Goal: Book appointment/travel/reservation

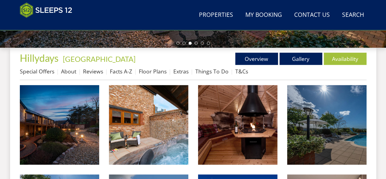
scroll to position [210, 0]
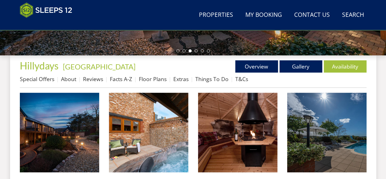
drag, startPoint x: 389, startPoint y: 9, endPoint x: 375, endPoint y: 50, distance: 43.7
click at [70, 80] on link "About" at bounding box center [68, 78] width 15 height 7
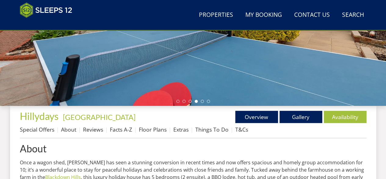
scroll to position [244, 0]
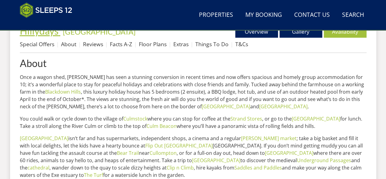
click at [44, 31] on span "Hillydays" at bounding box center [39, 31] width 39 height 12
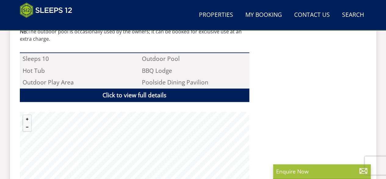
scroll to position [437, 0]
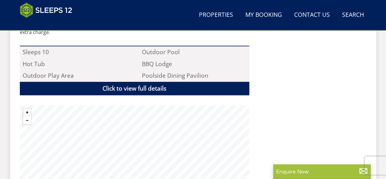
click at [28, 116] on button "Zoom out" at bounding box center [27, 120] width 8 height 8
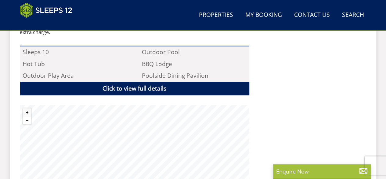
click at [28, 116] on button "Zoom out" at bounding box center [27, 120] width 8 height 8
